Goal: Transaction & Acquisition: Purchase product/service

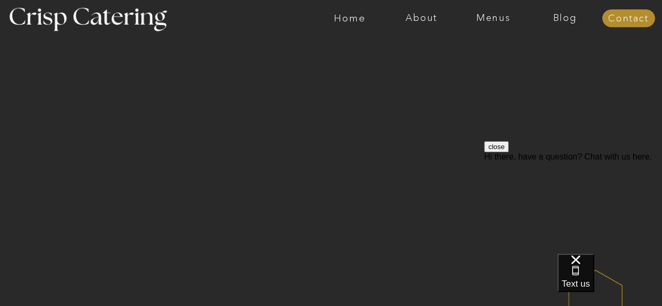
scroll to position [17, 0]
click at [485, 19] on nav "Menus" at bounding box center [494, 18] width 72 height 10
click at [483, 58] on nav "Winter (Sep-Feb)" at bounding box center [493, 62] width 86 height 10
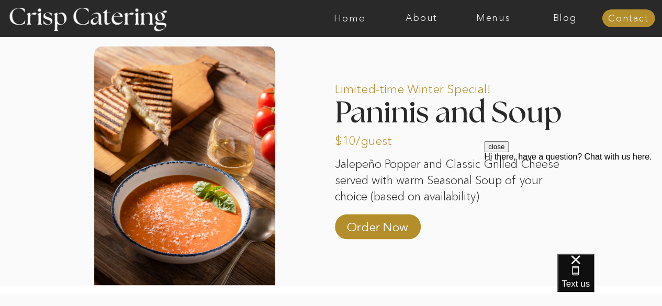
scroll to position [881, 0]
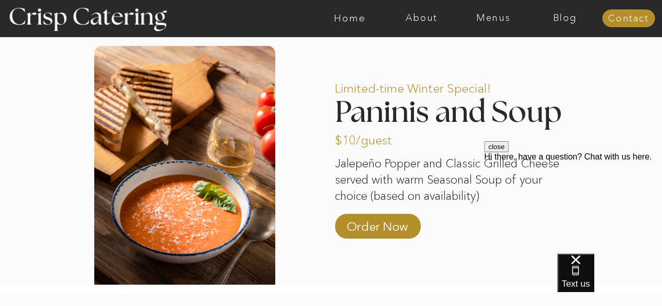
click at [509, 152] on button "close" at bounding box center [496, 146] width 25 height 11
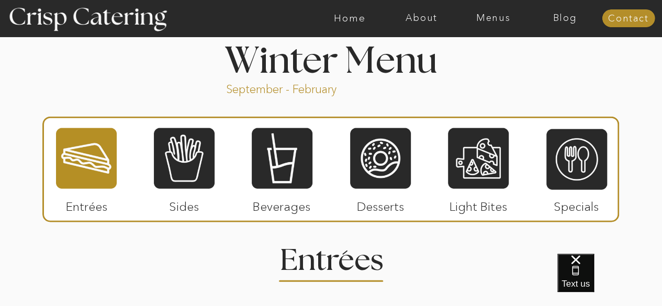
scroll to position [1152, 0]
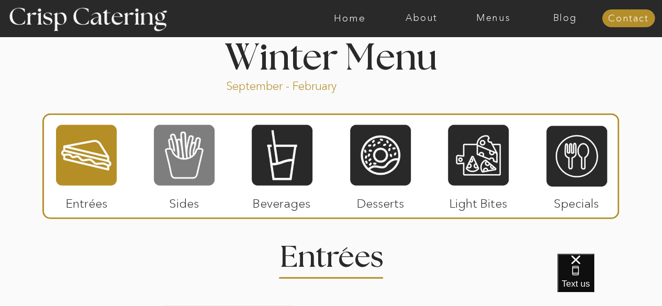
click at [191, 165] on div at bounding box center [184, 155] width 61 height 63
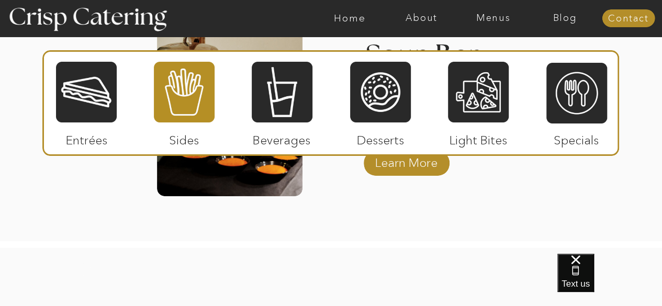
scroll to position [2044, 0]
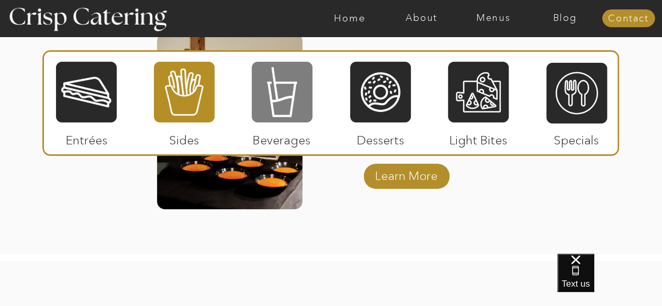
click at [281, 92] on div at bounding box center [282, 92] width 61 height 63
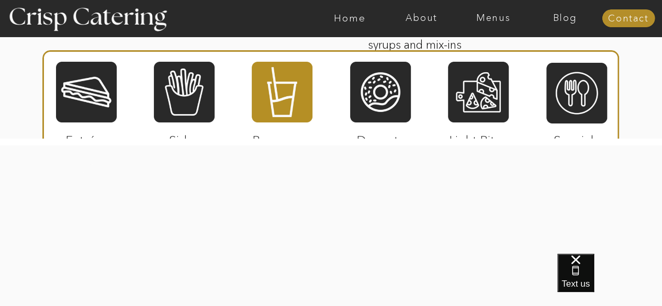
scroll to position [1944, 0]
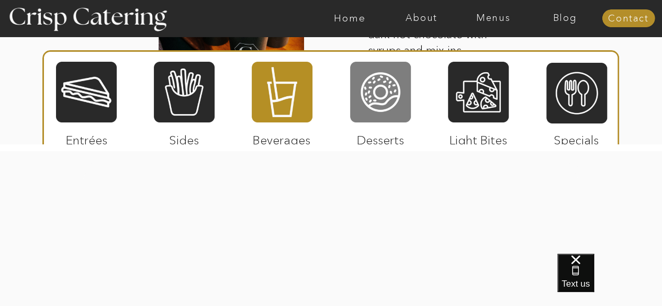
click at [395, 113] on div at bounding box center [380, 92] width 61 height 63
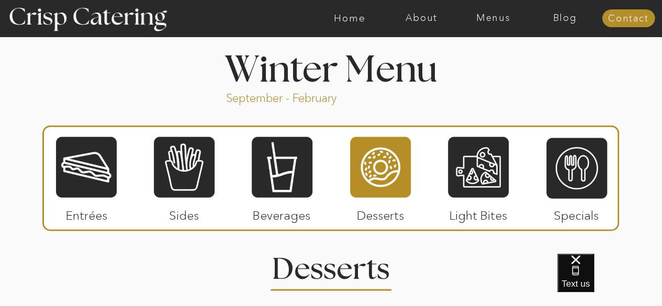
scroll to position [1140, 0]
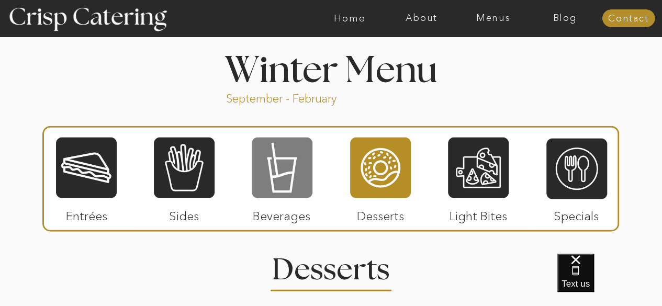
click at [286, 169] on div at bounding box center [282, 168] width 61 height 63
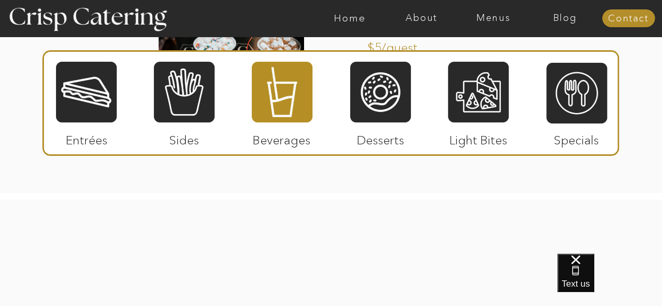
scroll to position [1897, 0]
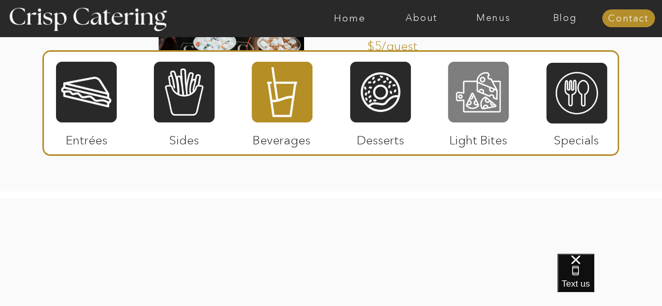
click at [488, 90] on div at bounding box center [478, 92] width 61 height 63
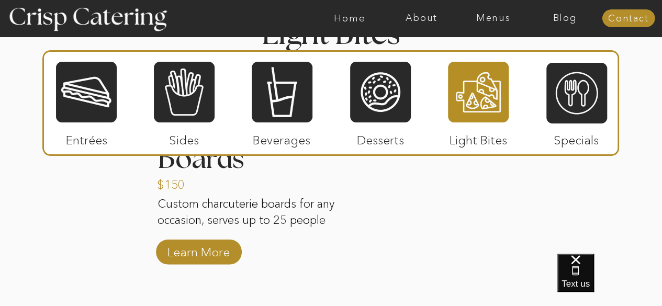
scroll to position [1376, 0]
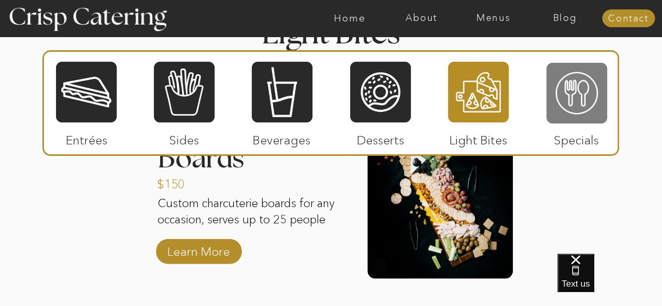
click at [570, 96] on div at bounding box center [577, 93] width 61 height 63
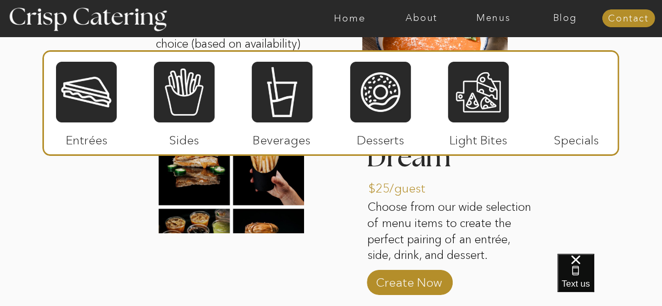
scroll to position [1560, 0]
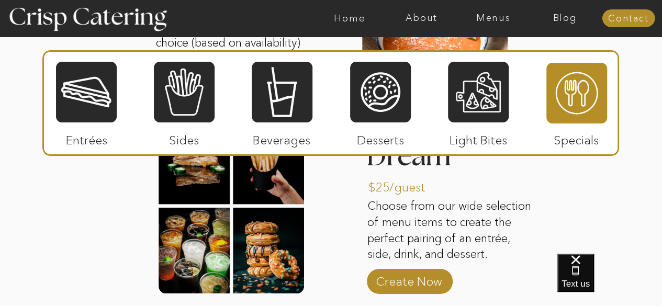
click at [83, 109] on div at bounding box center [86, 92] width 61 height 63
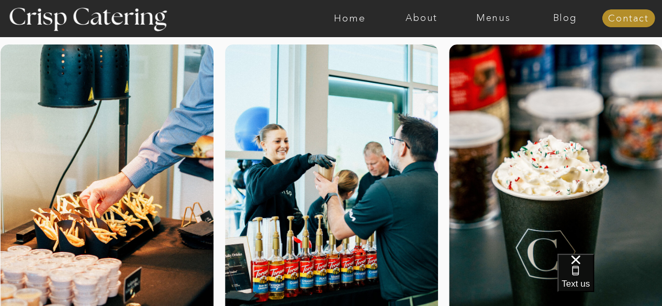
scroll to position [0, 0]
